Goal: Task Accomplishment & Management: Use online tool/utility

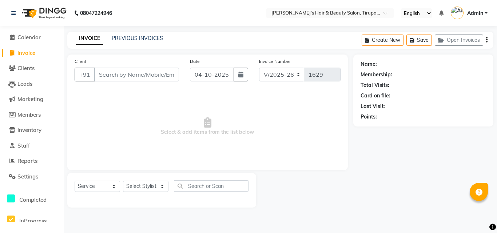
select select "5401"
select select "service"
click at [123, 36] on link "PREVIOUS INVOICES" at bounding box center [137, 38] width 51 height 7
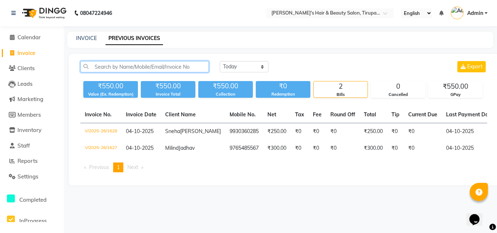
click at [115, 67] on input "text" at bounding box center [144, 66] width 128 height 11
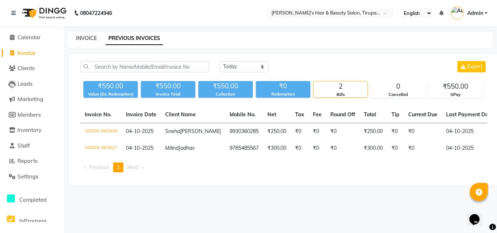
click at [82, 37] on link "INVOICE" at bounding box center [86, 38] width 21 height 7
select select "service"
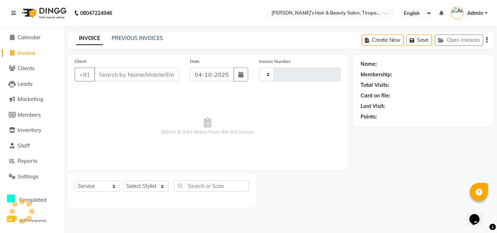
type input "1629"
select select "5401"
click at [110, 76] on input "Client" at bounding box center [136, 75] width 85 height 14
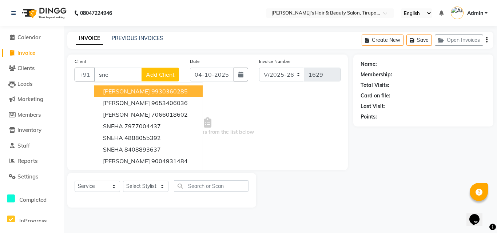
click at [121, 89] on span "[PERSON_NAME]" at bounding box center [126, 91] width 47 height 7
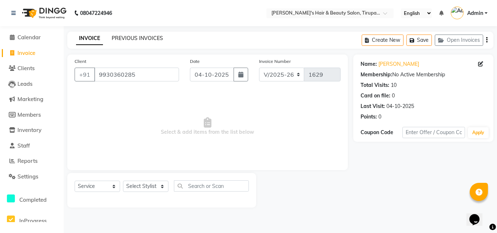
click at [125, 39] on link "PREVIOUS INVOICES" at bounding box center [137, 38] width 51 height 7
click at [137, 76] on input "9930360285" at bounding box center [136, 75] width 85 height 14
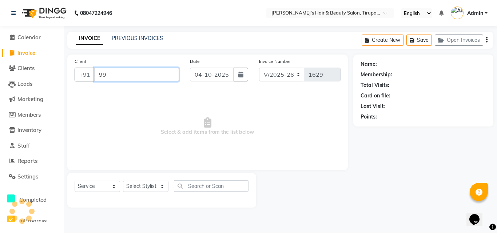
type input "9"
click at [131, 33] on div "INVOICE PREVIOUS INVOICES Create New Save Open Invoices" at bounding box center [280, 40] width 426 height 17
click at [129, 38] on link "PREVIOUS INVOICES" at bounding box center [137, 38] width 51 height 7
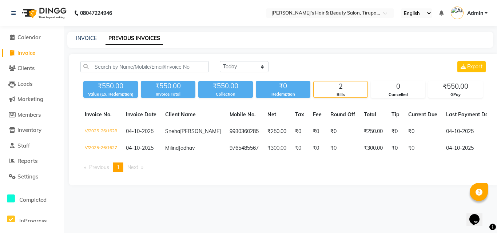
click at [84, 42] on div "INVOICE" at bounding box center [86, 39] width 21 height 8
click at [81, 34] on div "INVOICE PREVIOUS INVOICES" at bounding box center [280, 40] width 426 height 16
click at [82, 37] on link "INVOICE" at bounding box center [86, 38] width 21 height 7
select select "5401"
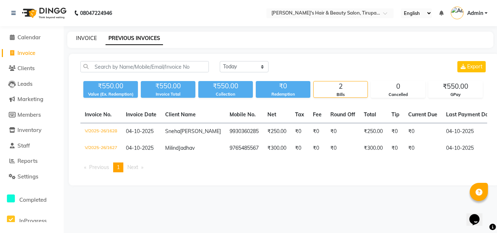
select select "service"
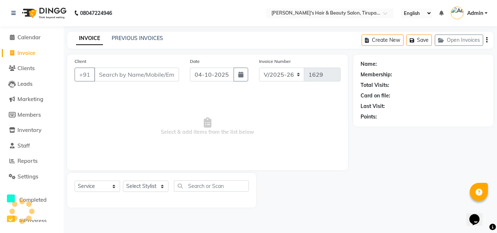
click at [82, 37] on link "INVOICE" at bounding box center [89, 38] width 27 height 13
click at [121, 77] on input "Client" at bounding box center [136, 75] width 85 height 14
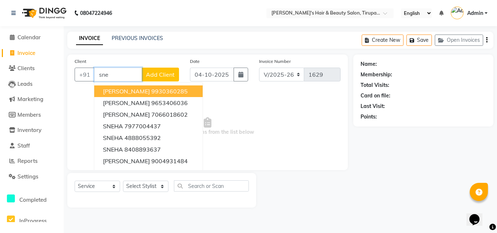
click at [144, 91] on span "[PERSON_NAME]" at bounding box center [126, 91] width 47 height 7
type input "9930360285"
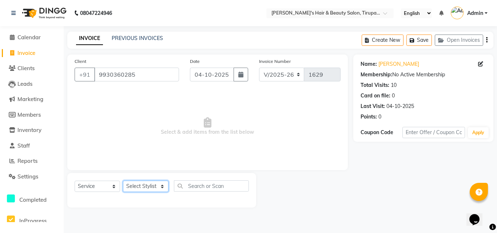
click at [142, 184] on select "Select Stylist [PERSON_NAME] [PERSON_NAME] Kajal [PERSON_NAME] [PERSON_NAME] [P…" at bounding box center [145, 186] width 45 height 11
select select "67904"
click at [123, 181] on select "Select Stylist [PERSON_NAME] [PERSON_NAME] Kajal [PERSON_NAME] [PERSON_NAME] [P…" at bounding box center [145, 186] width 45 height 11
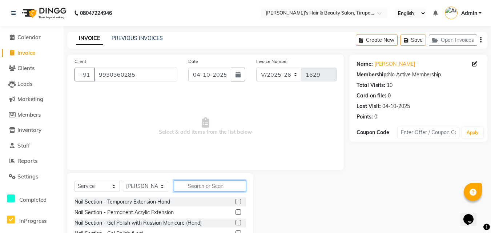
click at [212, 181] on input "text" at bounding box center [210, 185] width 72 height 11
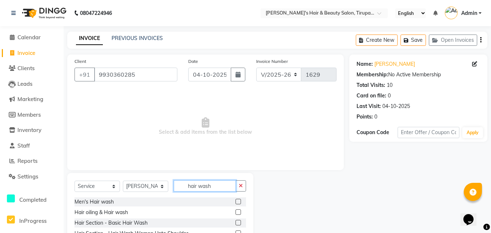
type input "hair wash"
click at [237, 223] on label at bounding box center [238, 222] width 5 height 5
click at [237, 223] on input "checkbox" at bounding box center [238, 223] width 5 height 5
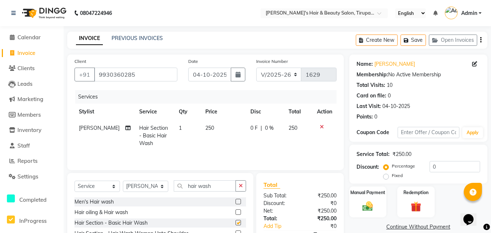
checkbox input "false"
click at [355, 204] on div "Manual Payment" at bounding box center [368, 202] width 39 height 32
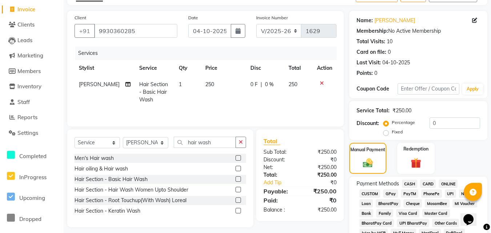
scroll to position [58, 0]
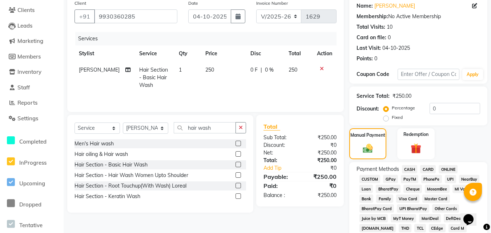
click at [387, 180] on span "GPay" at bounding box center [390, 179] width 15 height 8
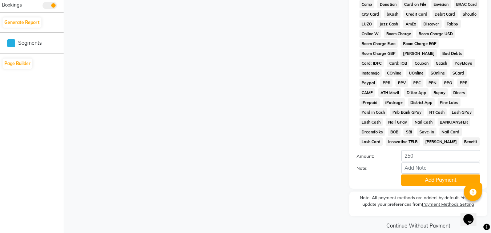
scroll to position [349, 0]
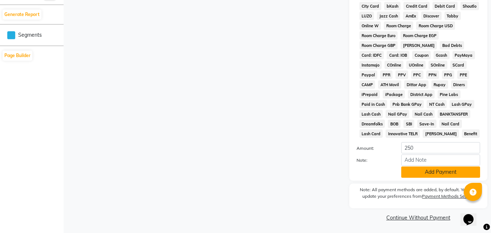
click at [420, 172] on button "Add Payment" at bounding box center [440, 172] width 79 height 11
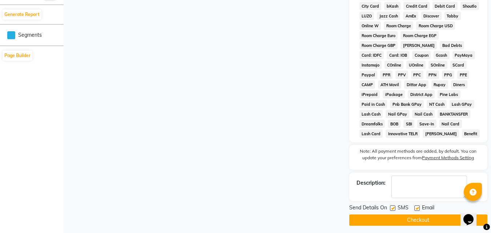
click at [419, 217] on button "Checkout" at bounding box center [418, 220] width 138 height 11
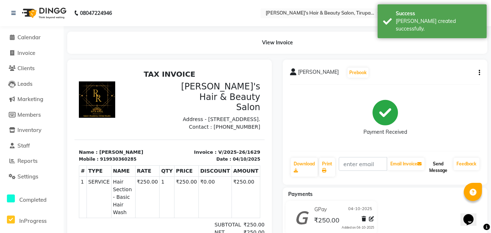
click at [436, 163] on button "Send Message" at bounding box center [438, 167] width 25 height 19
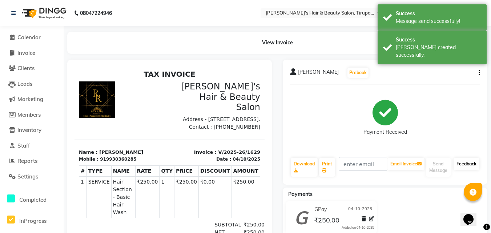
click at [460, 163] on link "Feedback" at bounding box center [467, 164] width 26 height 12
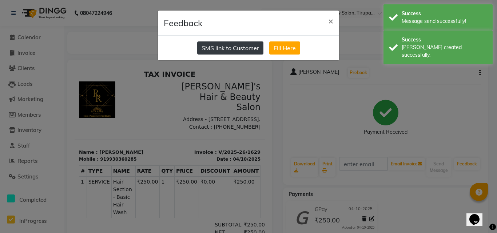
click at [248, 47] on button "SMS link to Customer" at bounding box center [230, 47] width 66 height 13
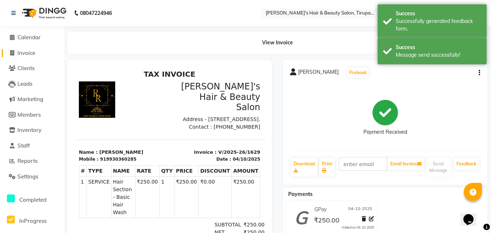
click at [20, 52] on span "Invoice" at bounding box center [26, 52] width 18 height 7
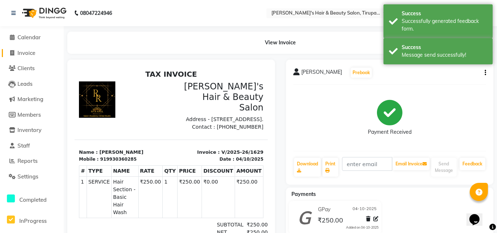
select select "service"
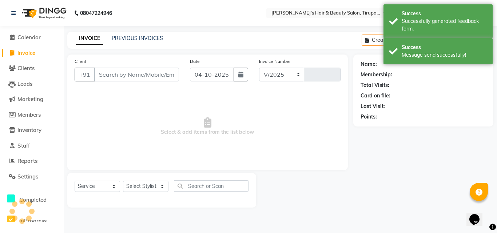
select select "5401"
type input "1630"
